Goal: Check status: Check status

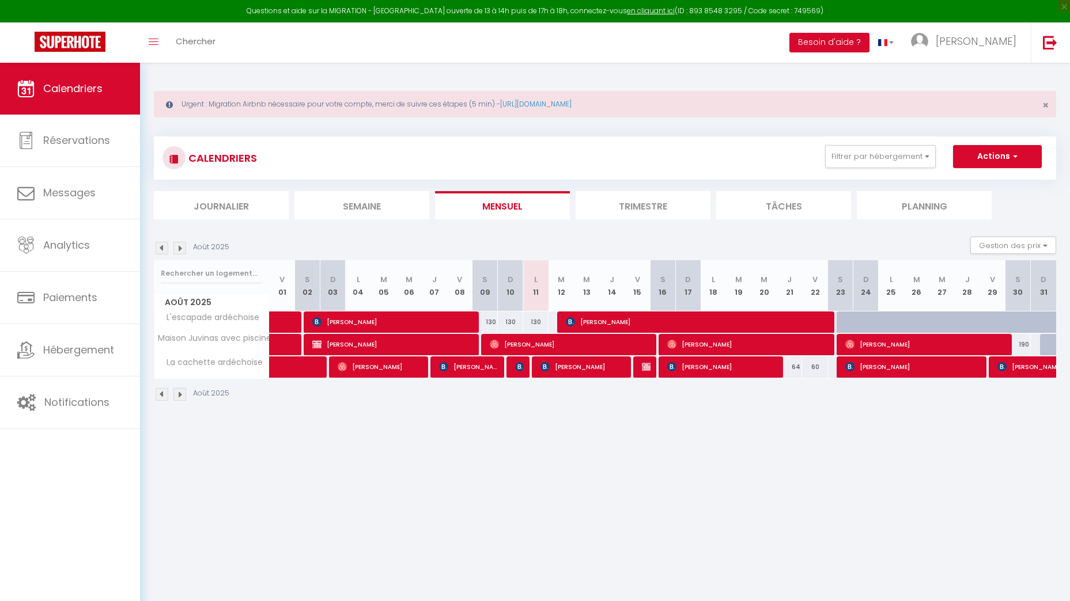
select select
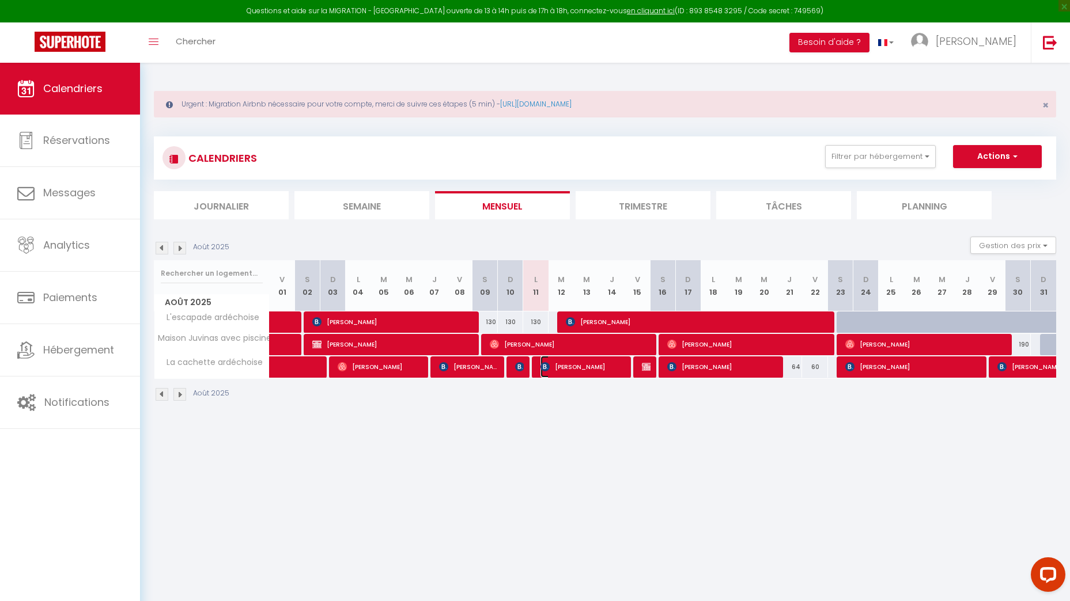
click at [574, 369] on span "[PERSON_NAME]" at bounding box center [582, 367] width 85 height 22
select select "OK"
select select "KO"
select select "0"
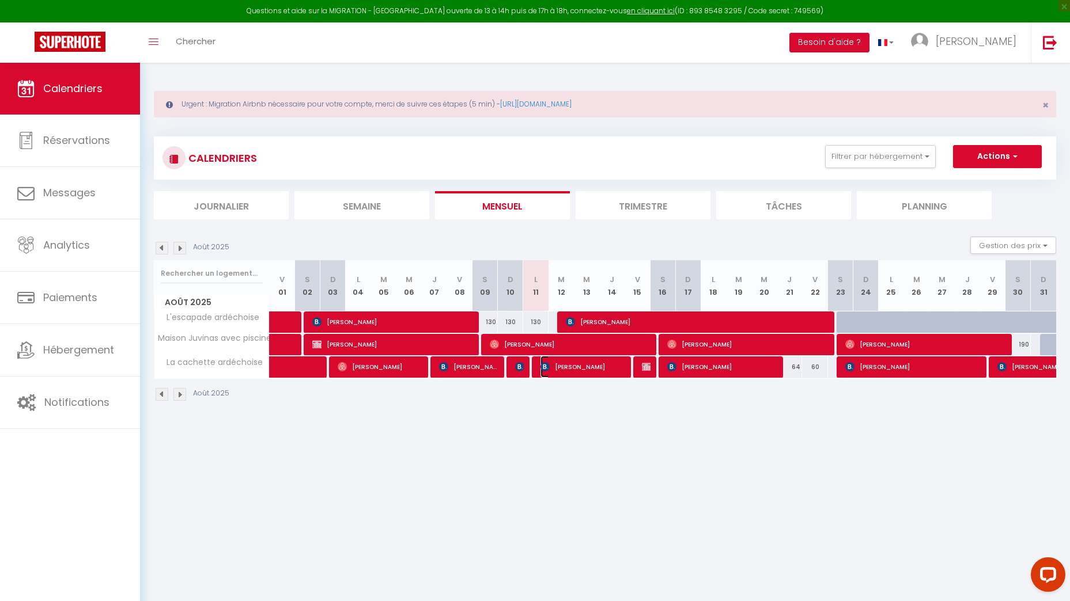
select select "1"
select select
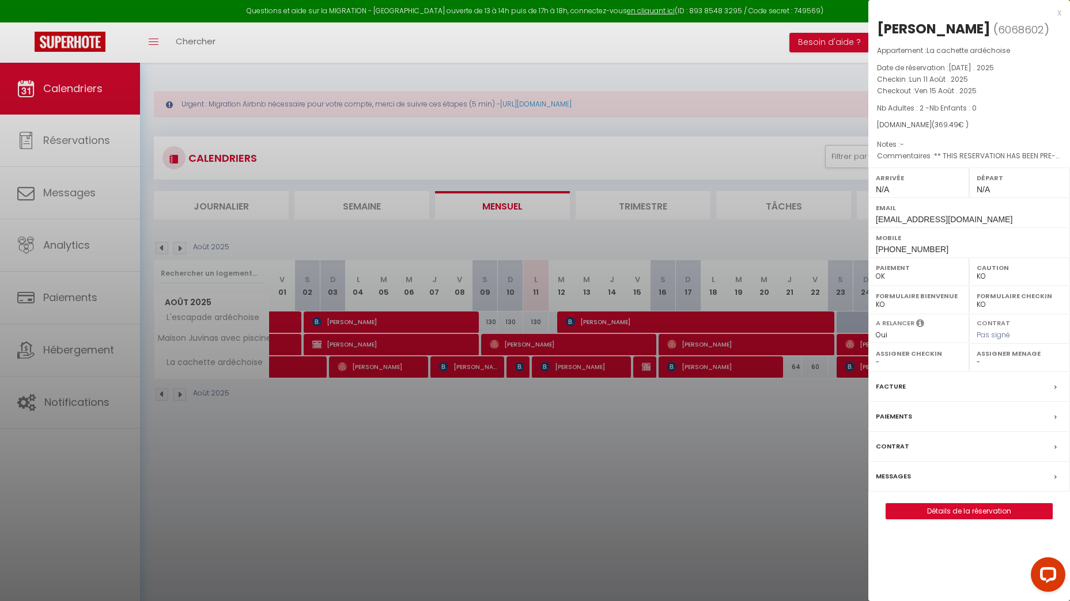
click at [891, 483] on label "Messages" at bounding box center [892, 477] width 35 height 12
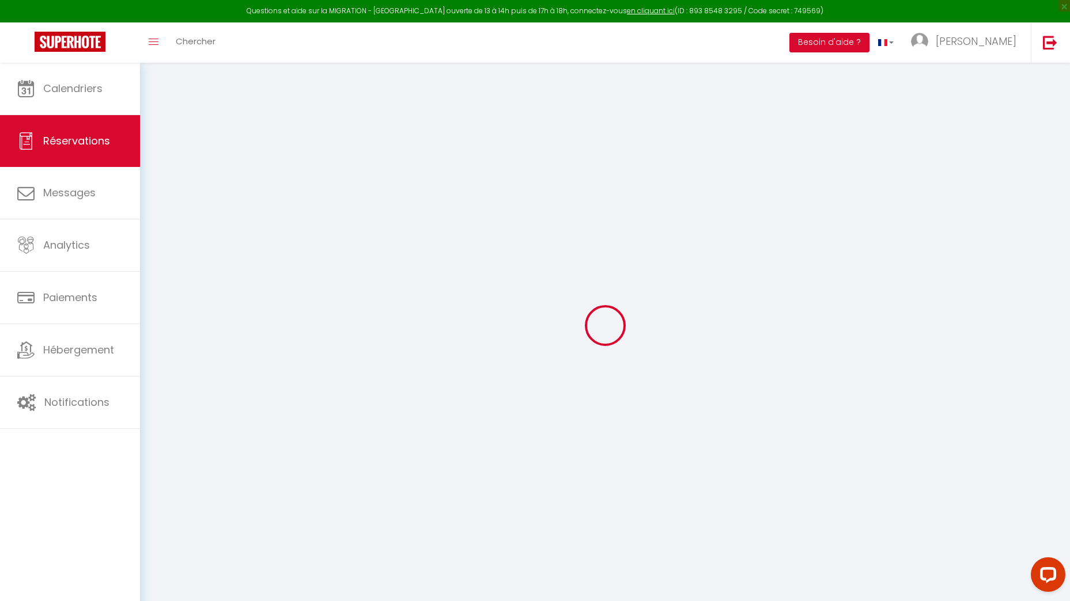
select select
checkbox input "false"
select select
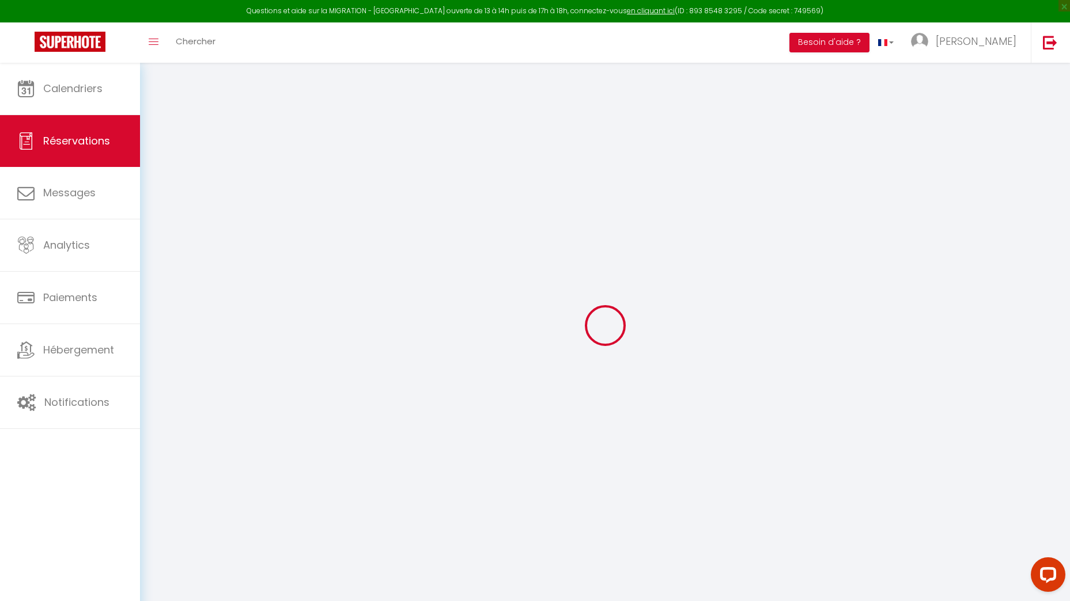
checkbox input "false"
type textarea "** THIS RESERVATION HAS BEEN PRE-PAID ** BOOKING NOTE : Payment charge is EUR 5…"
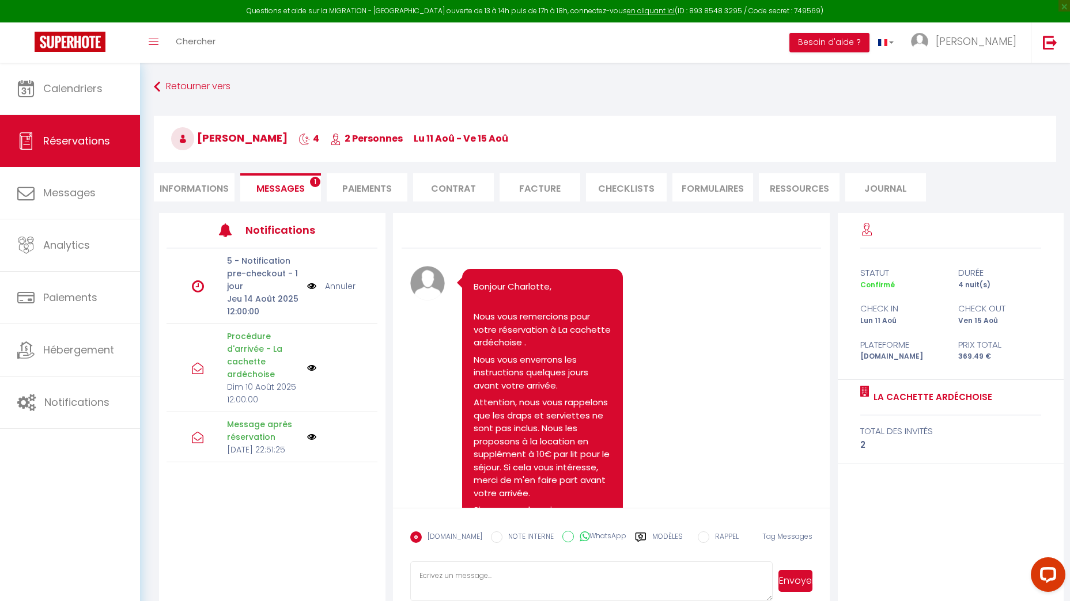
scroll to position [1368, 0]
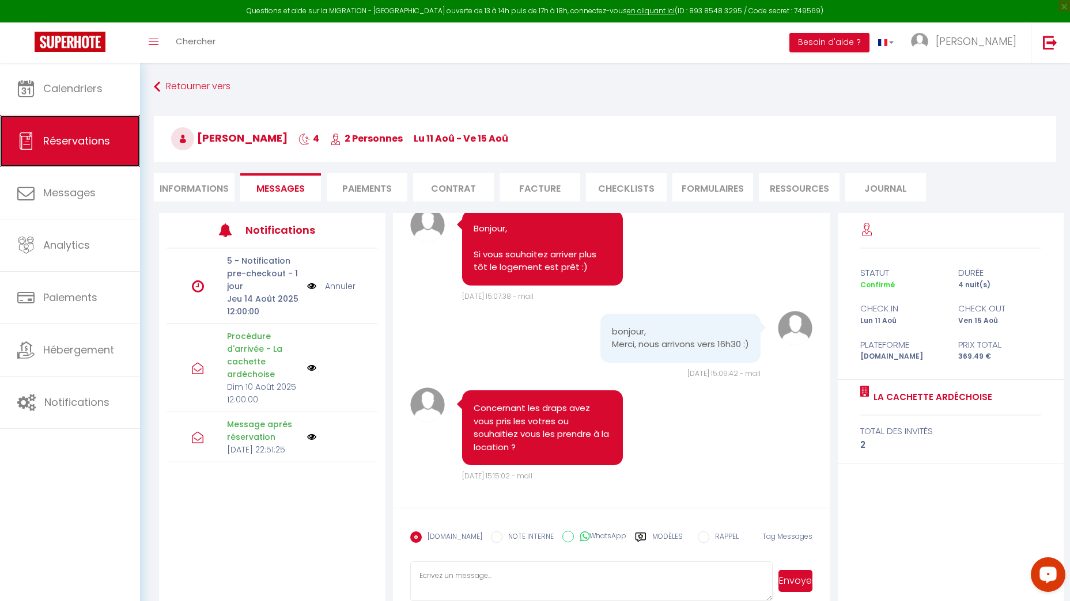
click at [64, 138] on span "Réservations" at bounding box center [76, 141] width 67 height 14
select select "not_cancelled"
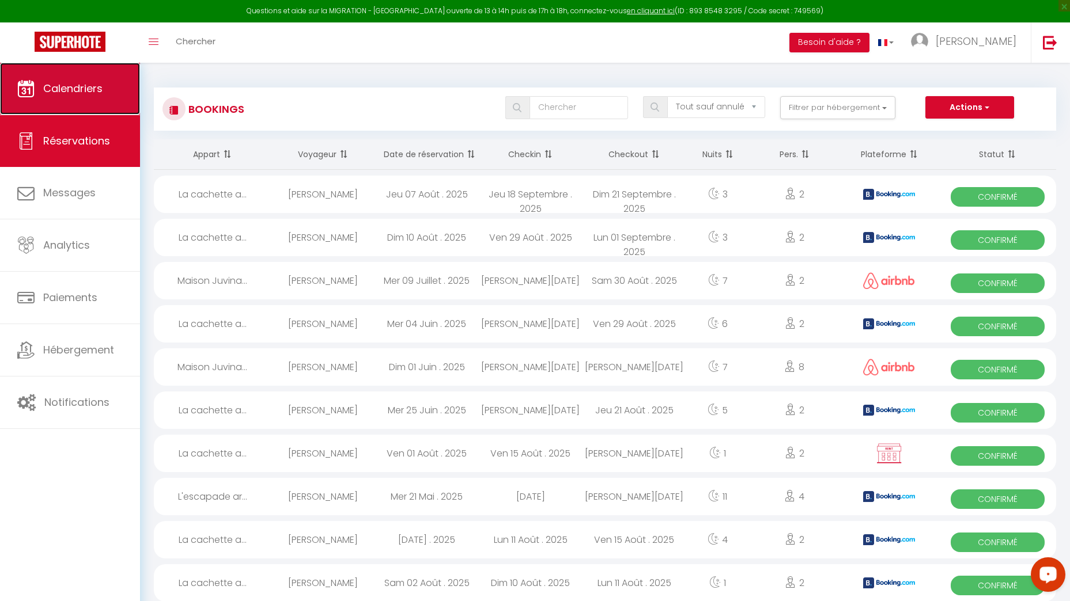
click at [79, 90] on span "Calendriers" at bounding box center [72, 88] width 59 height 14
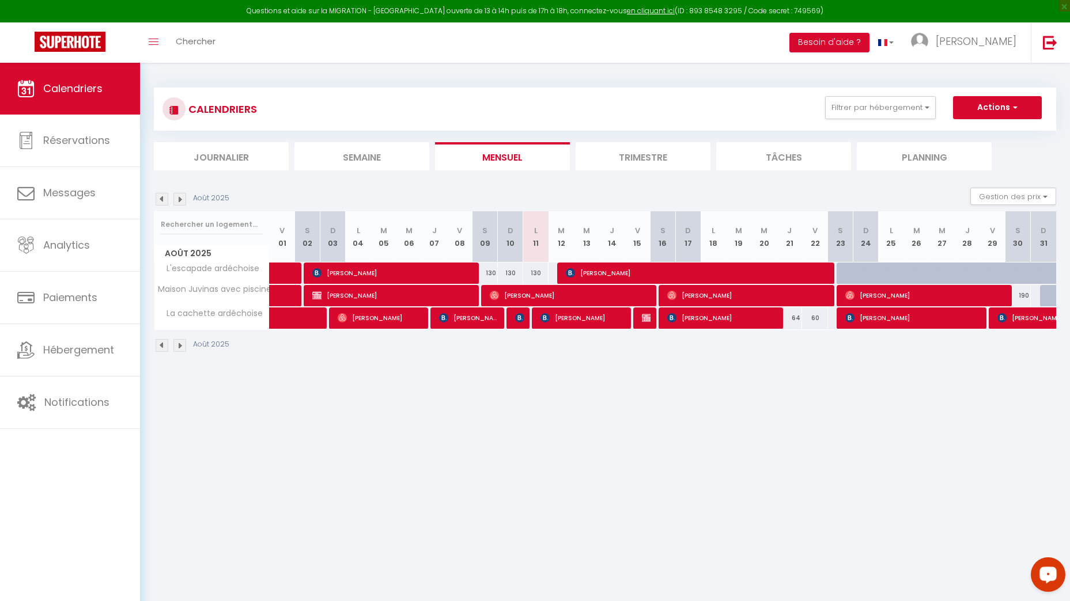
click at [600, 451] on body "Questions et aide sur la MIGRATION - [GEOGRAPHIC_DATA] ouverte de 13 à 14h puis…" at bounding box center [535, 363] width 1070 height 601
